Goal: Complete application form

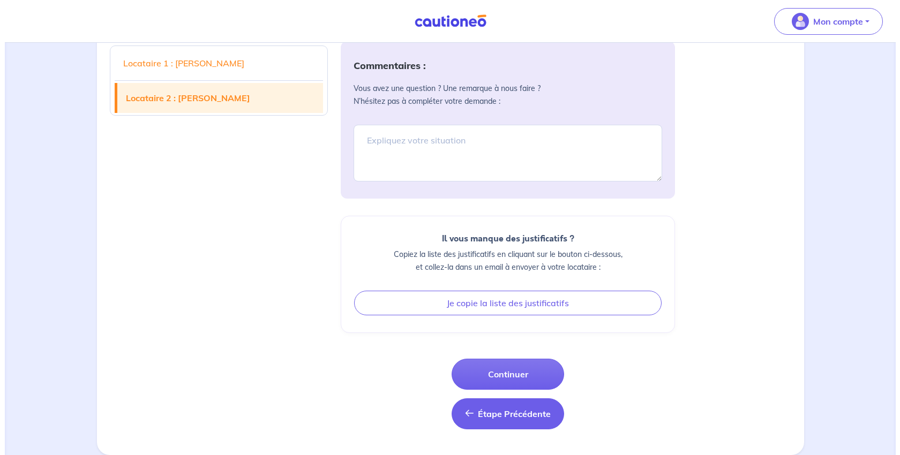
scroll to position [894, 0]
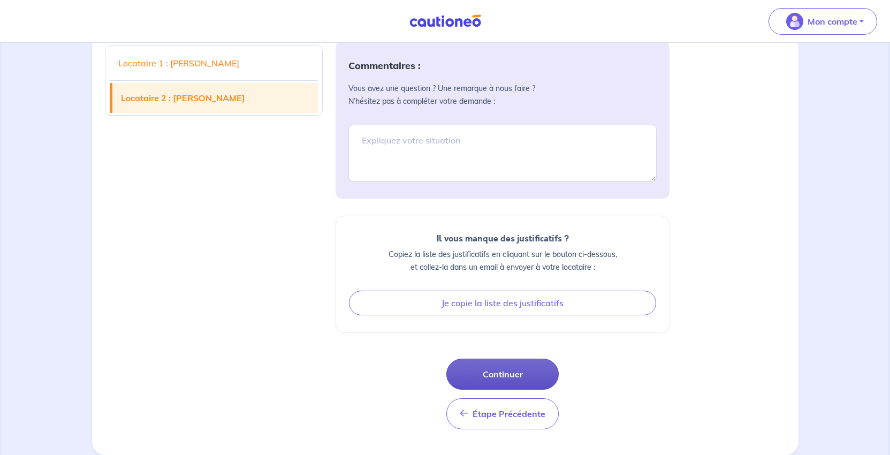
click at [514, 363] on button "Continuer" at bounding box center [503, 374] width 112 height 31
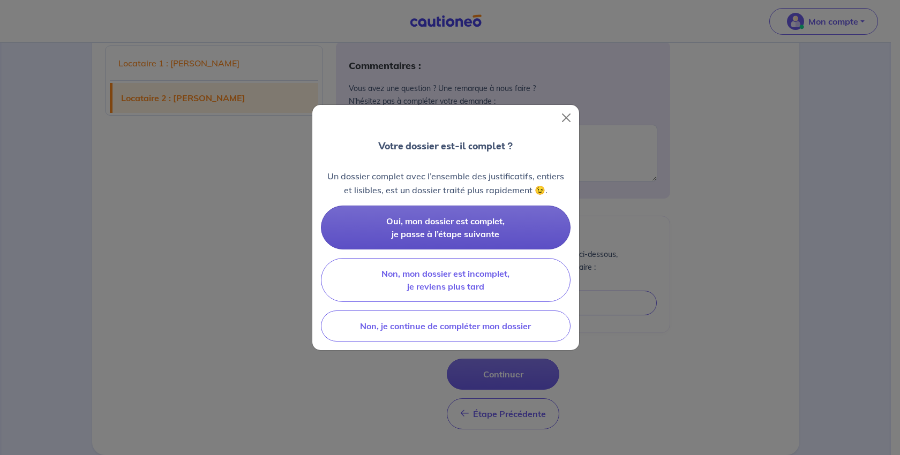
click at [490, 239] on span "Oui, mon dossier est complet, je passe à l’étape suivante" at bounding box center [445, 228] width 118 height 24
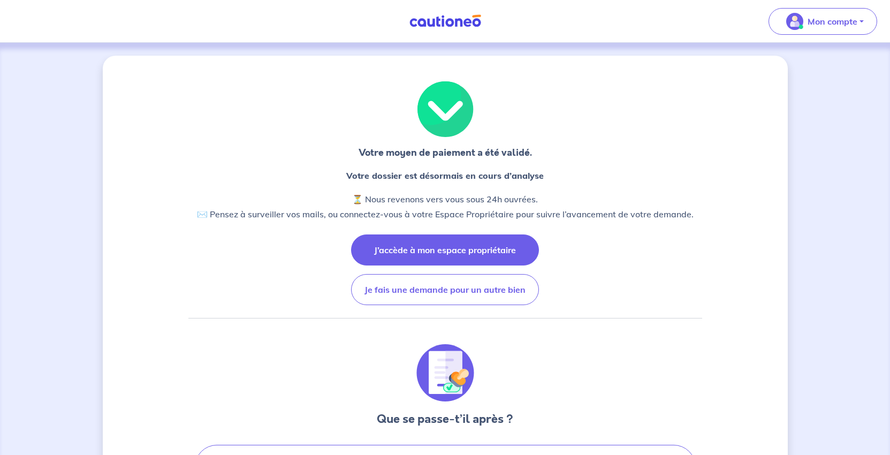
click at [487, 266] on button "J’accède à mon espace propriétaire" at bounding box center [445, 250] width 188 height 31
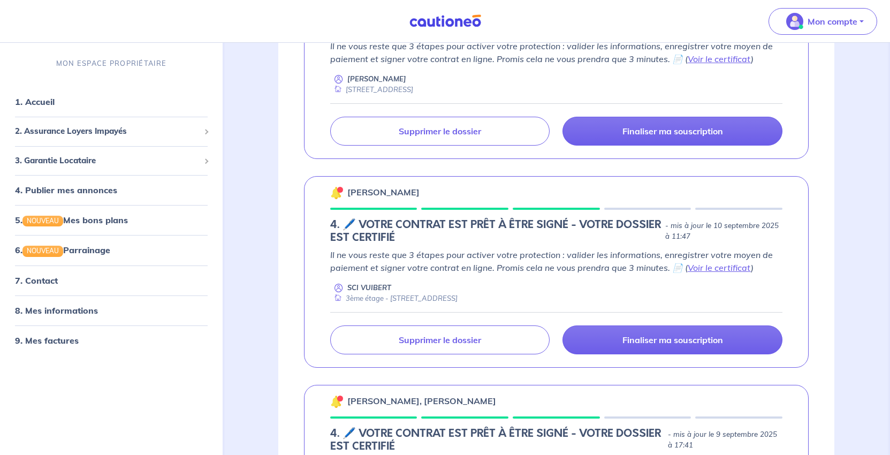
scroll to position [1017, 0]
